Goal: Check status: Check status

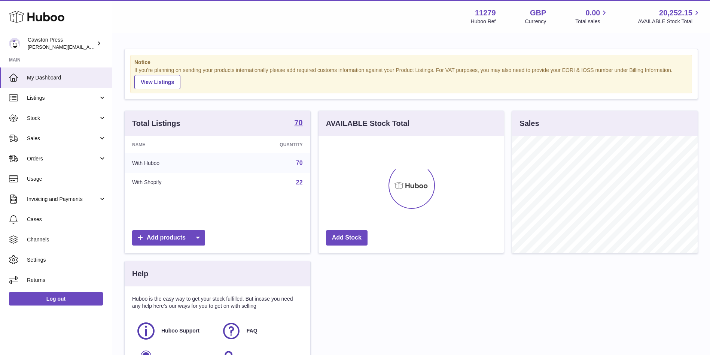
scroll to position [117, 185]
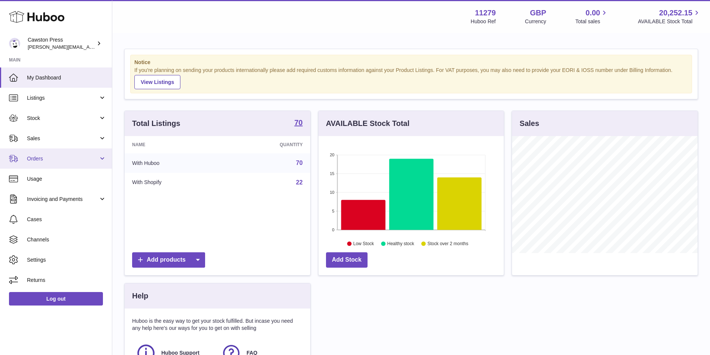
click at [64, 160] on span "Orders" at bounding box center [63, 158] width 72 height 7
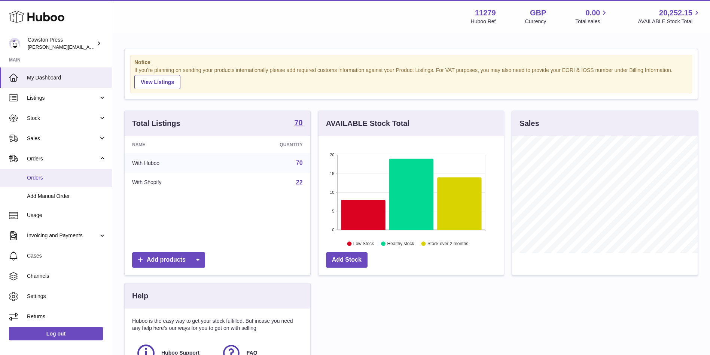
click at [51, 175] on span "Orders" at bounding box center [66, 177] width 79 height 7
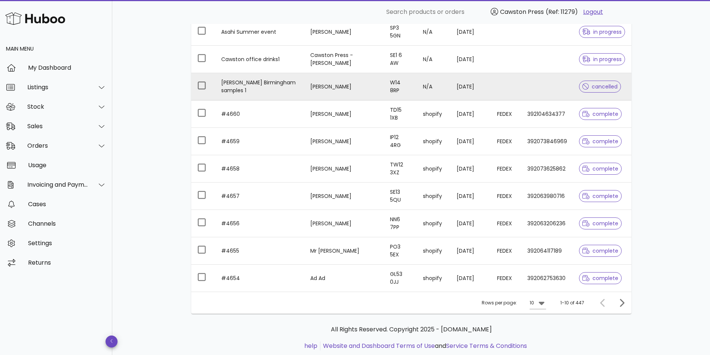
scroll to position [119, 0]
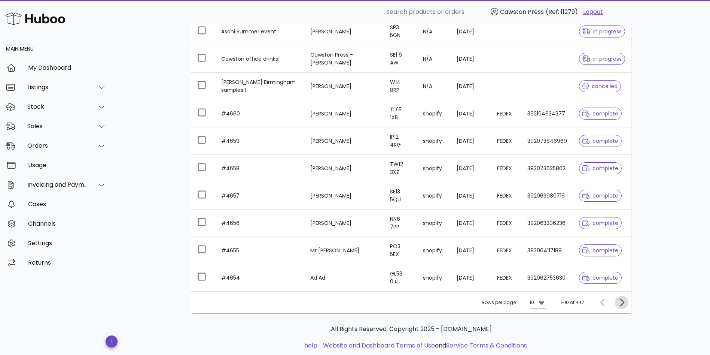
click at [620, 303] on icon "Next page" at bounding box center [621, 302] width 9 height 9
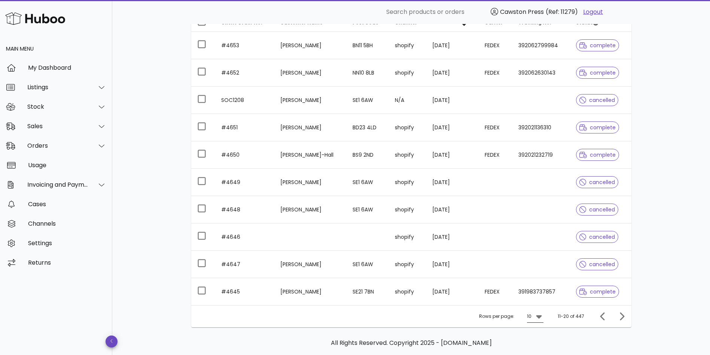
scroll to position [106, 0]
click at [599, 319] on icon "Previous page" at bounding box center [603, 315] width 9 height 9
